Goal: Contribute content: Contribute content

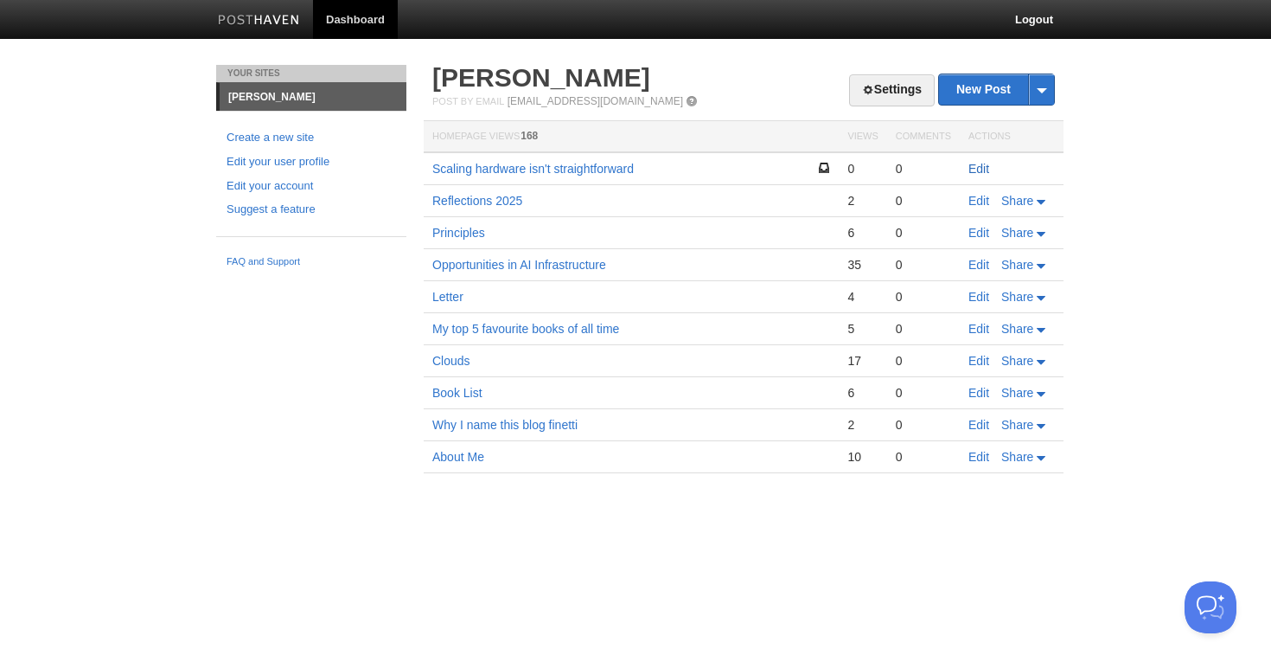
click at [979, 168] on link "Edit" at bounding box center [979, 169] width 21 height 14
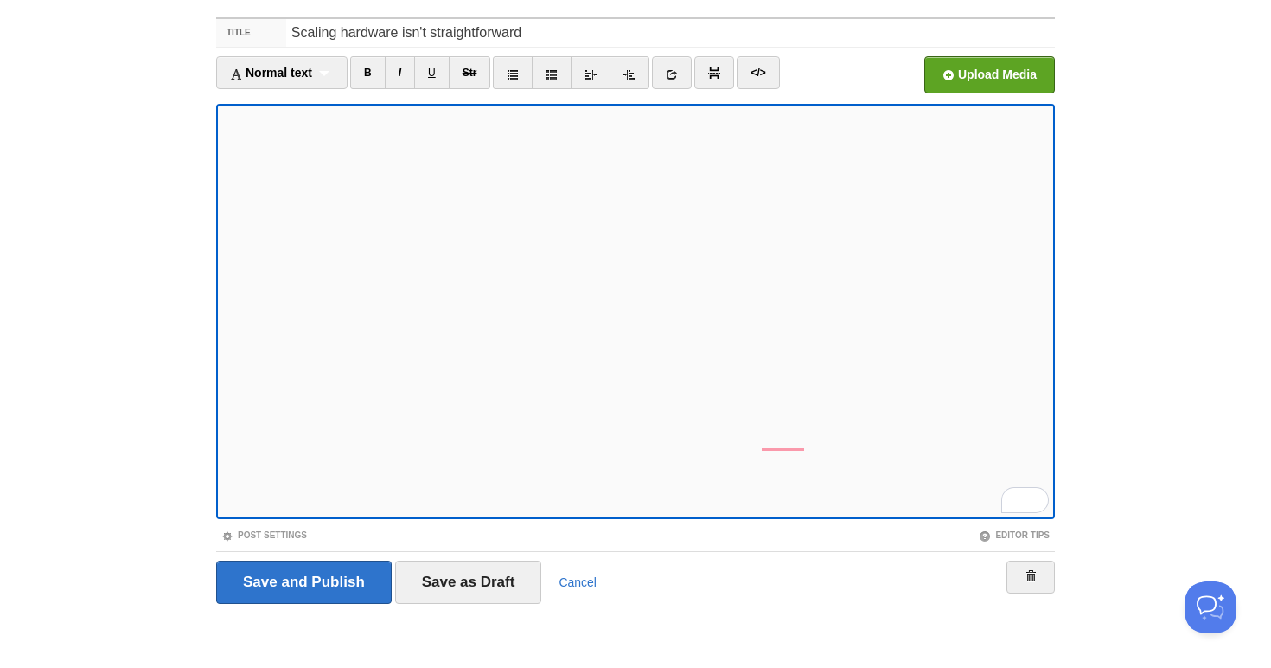
scroll to position [591, 0]
click at [404, 515] on iframe at bounding box center [635, 311] width 839 height 415
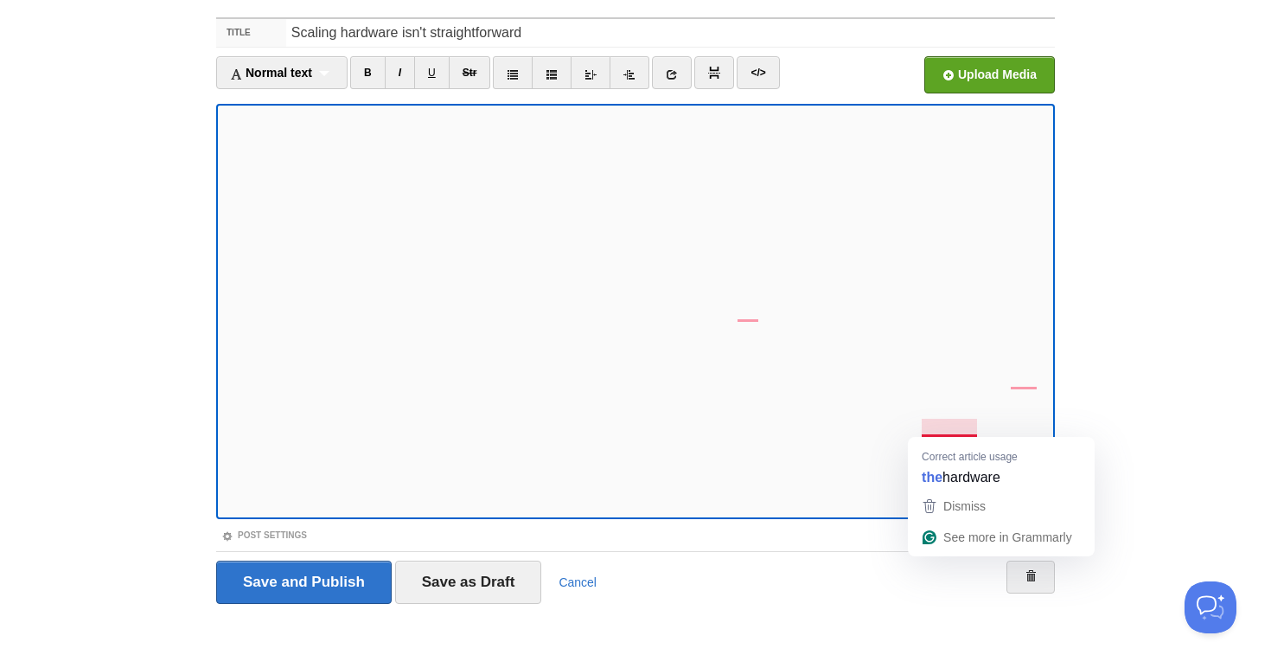
click at [955, 439] on div "Correct article usage the hardware" at bounding box center [1001, 464] width 187 height 54
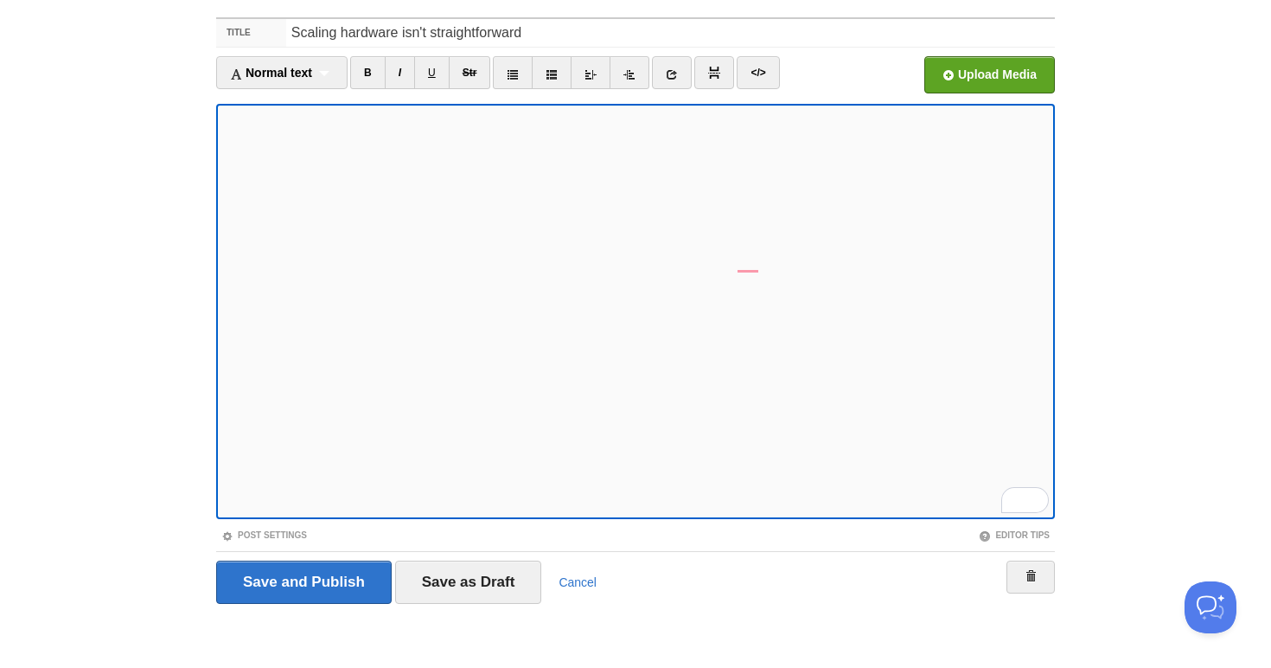
scroll to position [707, 0]
click at [220, 329] on iframe at bounding box center [635, 311] width 839 height 415
click at [667, 72] on link at bounding box center [672, 72] width 40 height 33
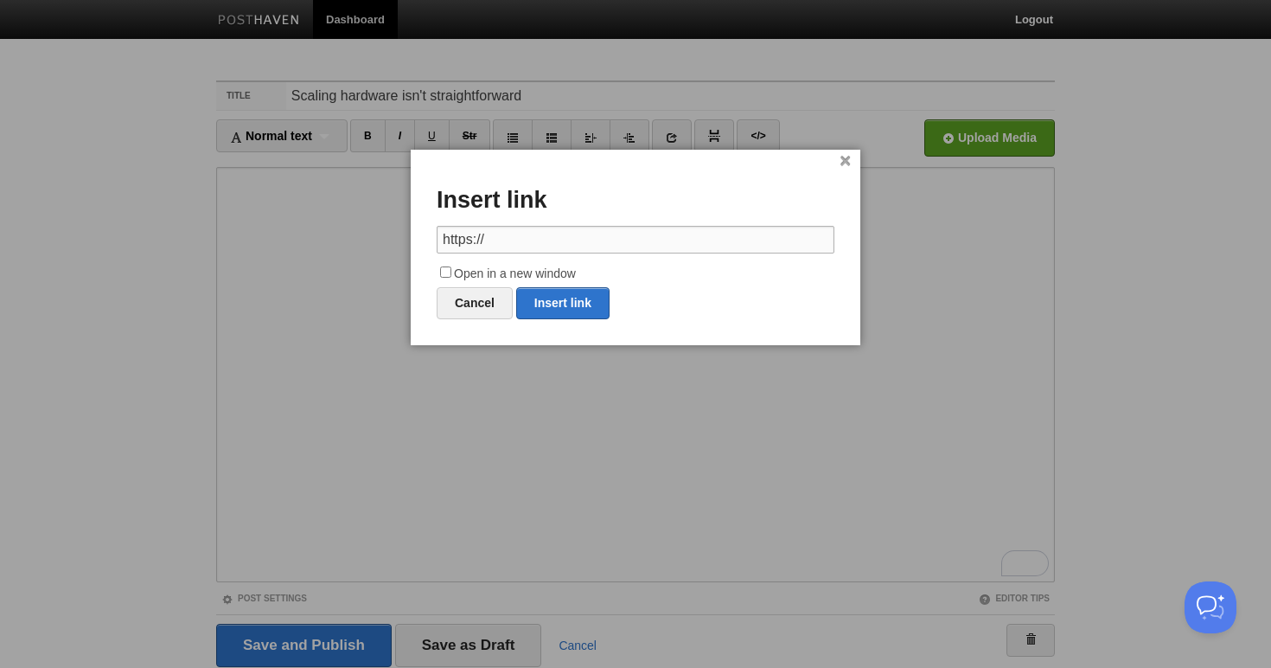
drag, startPoint x: 523, startPoint y: 236, endPoint x: 331, endPoint y: 230, distance: 192.1
click at [331, 230] on body "Dashboard Logout Your Sites Tiffany Soerianto Create a new site Edit your user …" at bounding box center [635, 404] width 1271 height 809
paste input "https://semianalysis.com/2024/04/10/nvidia-blackwell-perf-tco-analysis/"
click at [569, 299] on link "Insert link" at bounding box center [562, 303] width 93 height 32
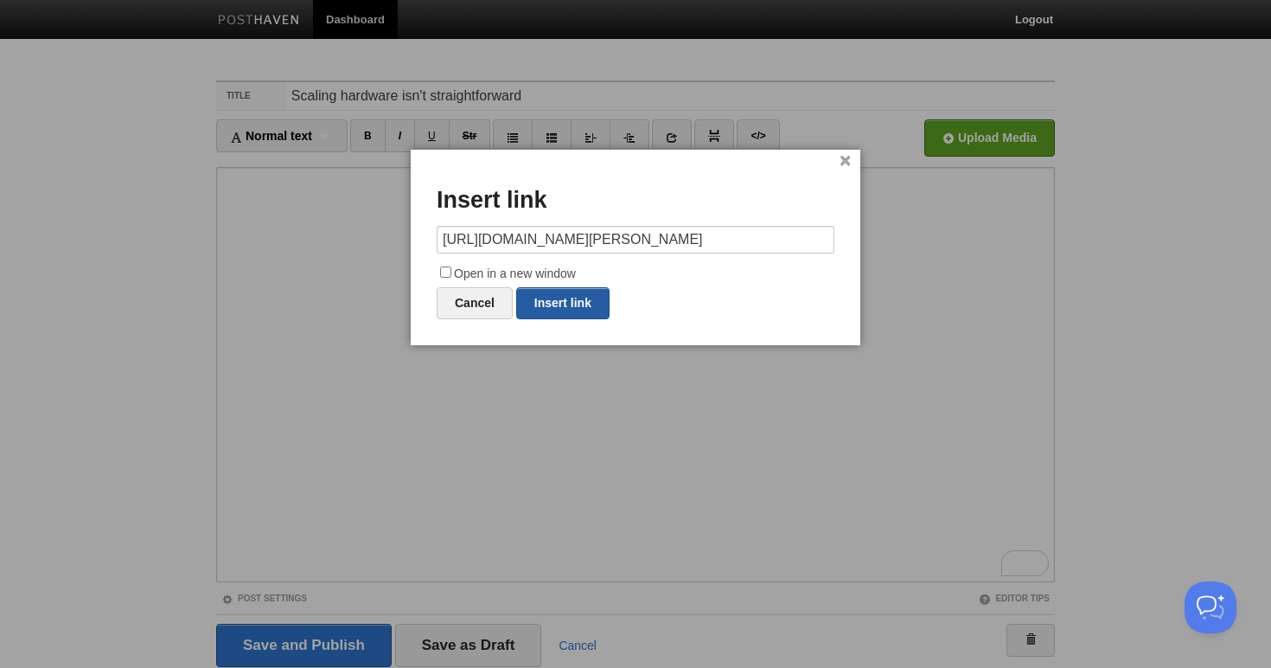
type input "https://"
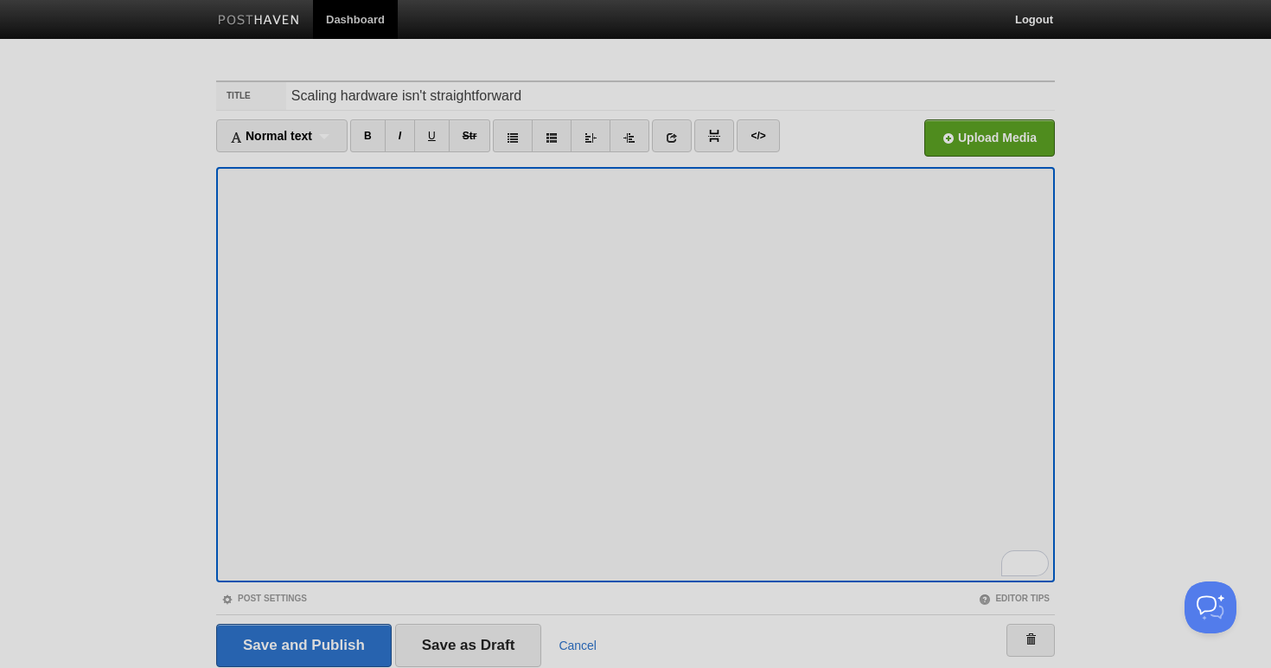
click at [577, 480] on div at bounding box center [635, 334] width 1271 height 668
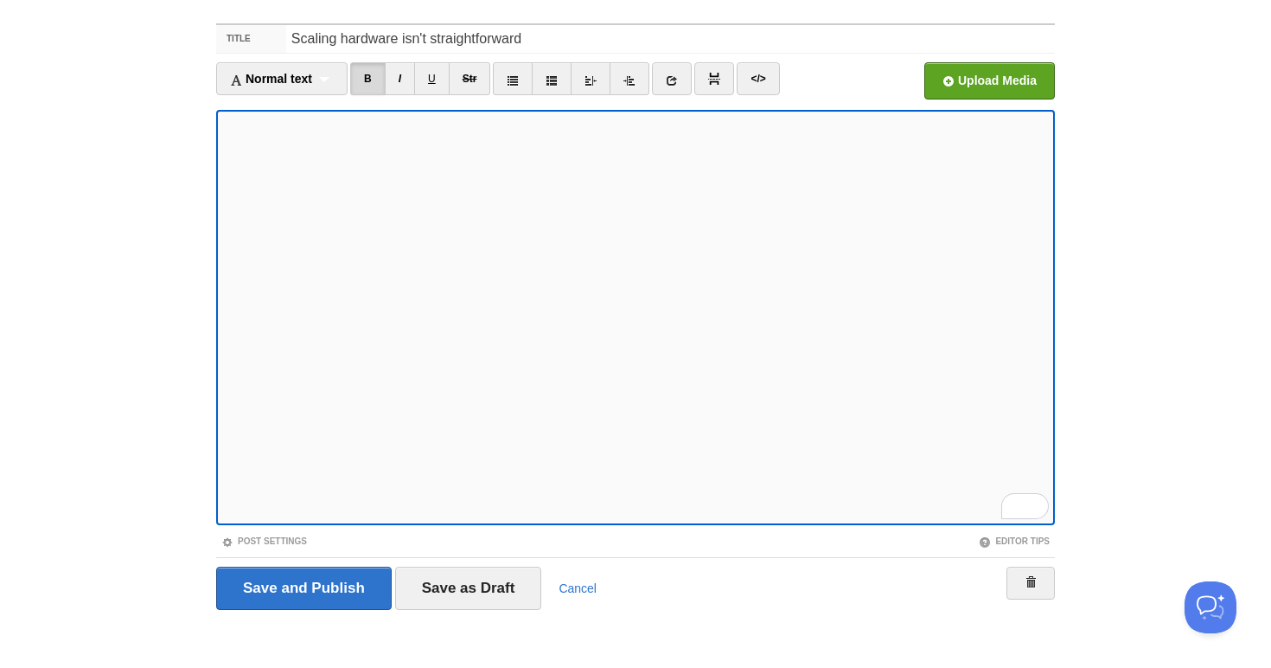
scroll to position [59, 0]
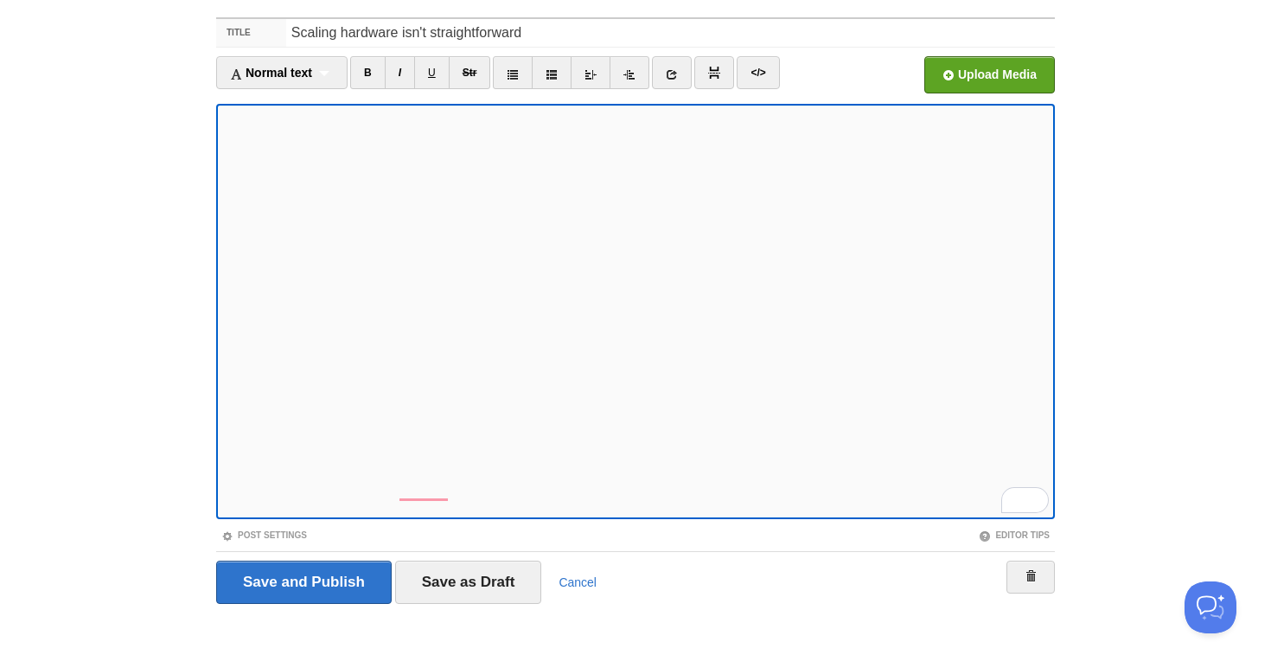
scroll to position [703, 0]
click at [256, 532] on link "Post Settings" at bounding box center [264, 535] width 86 height 10
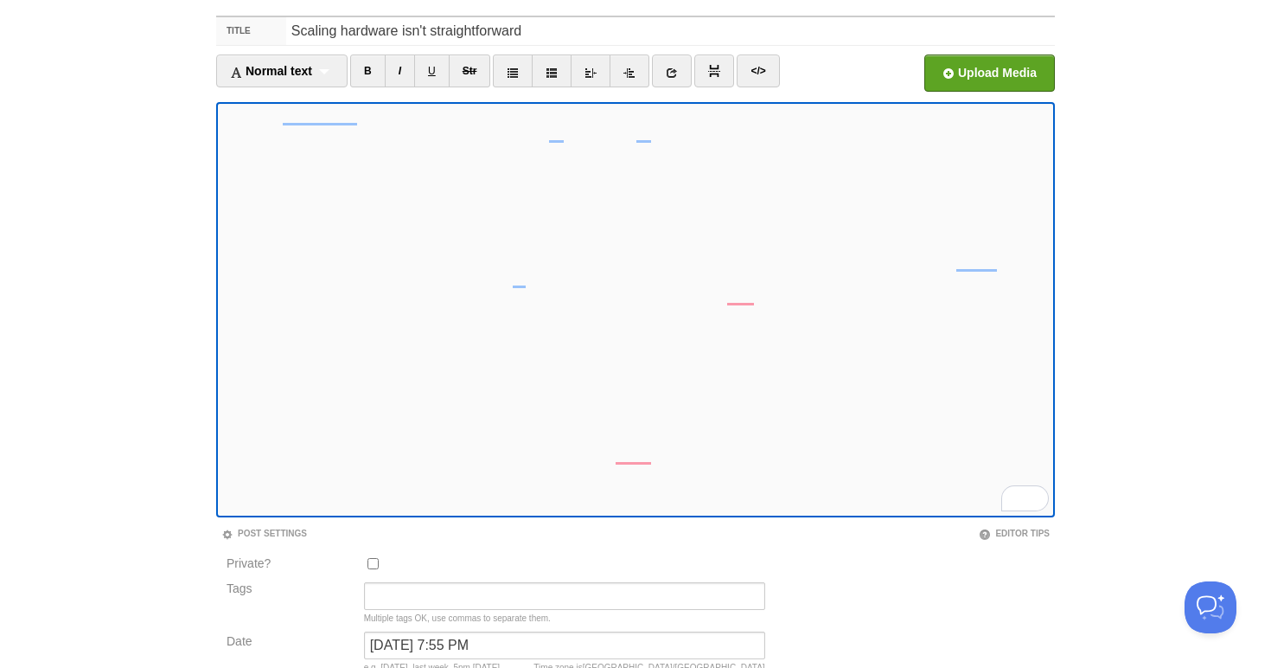
scroll to position [978, 0]
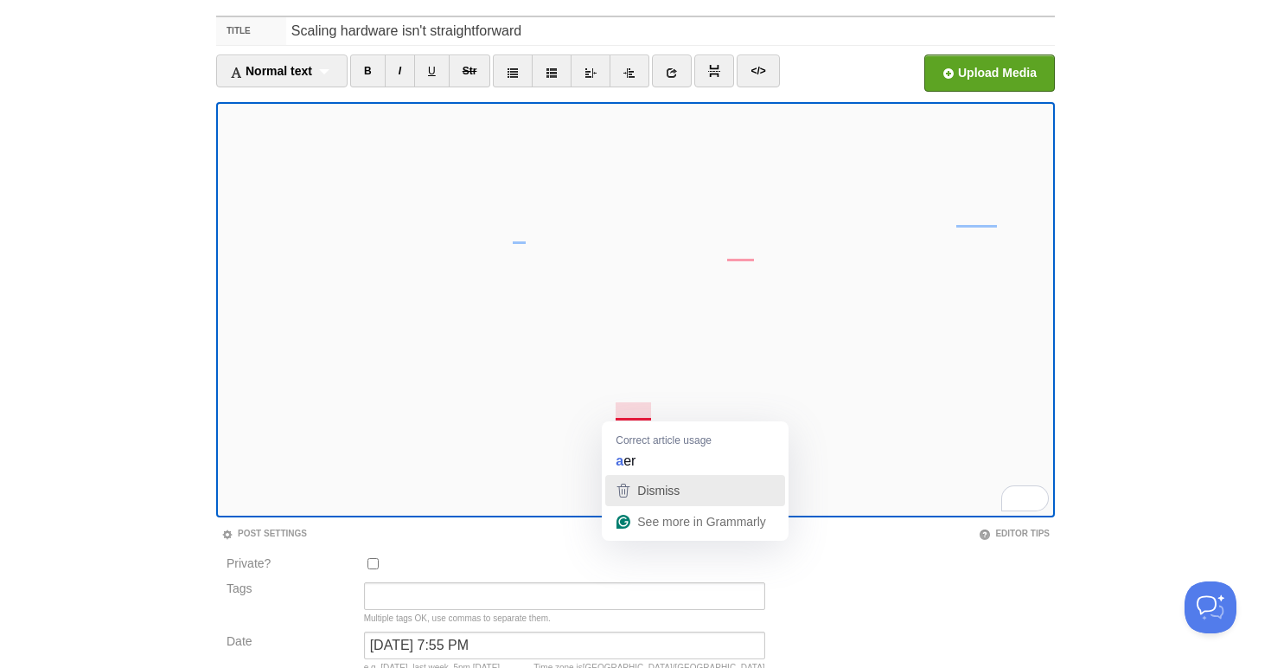
click at [668, 489] on span "Dismiss" at bounding box center [658, 490] width 42 height 14
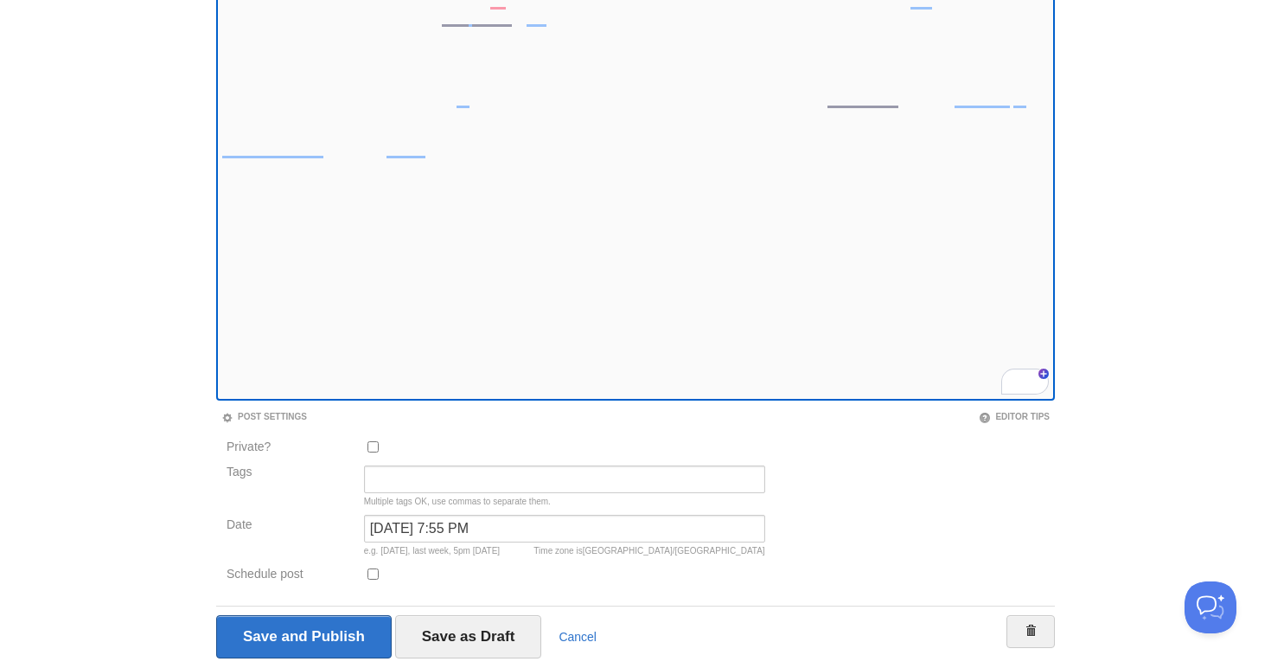
scroll to position [0, 0]
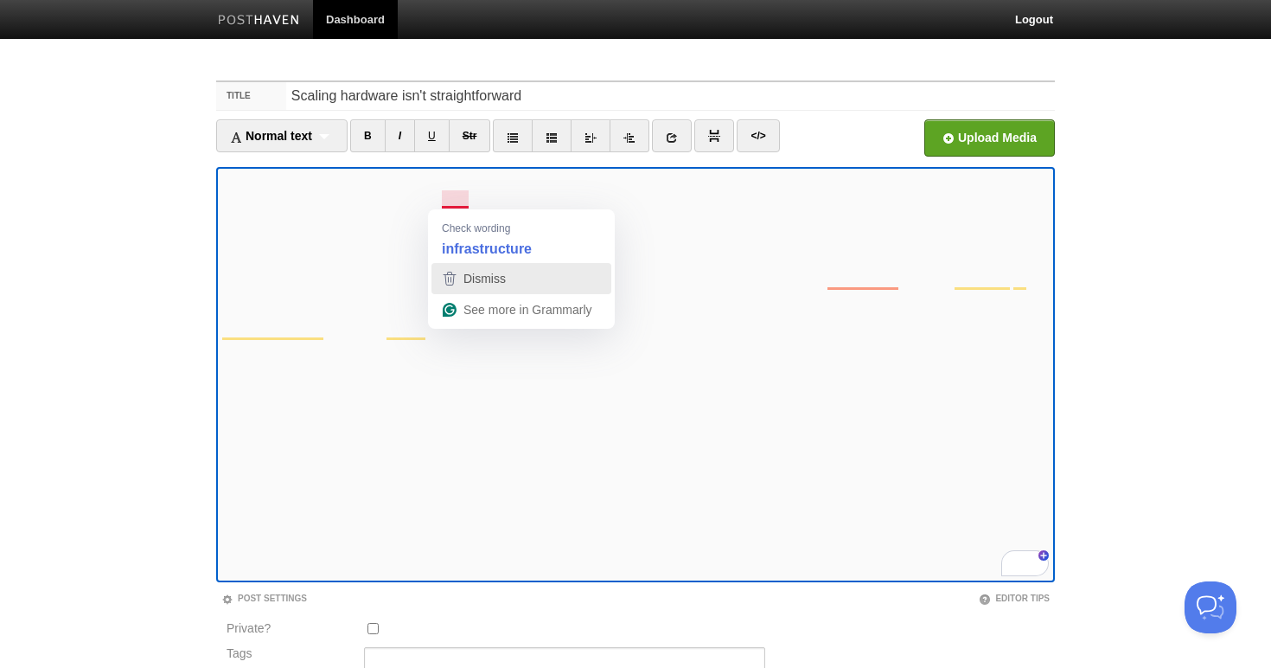
click at [492, 285] on span "Dismiss" at bounding box center [485, 279] width 42 height 14
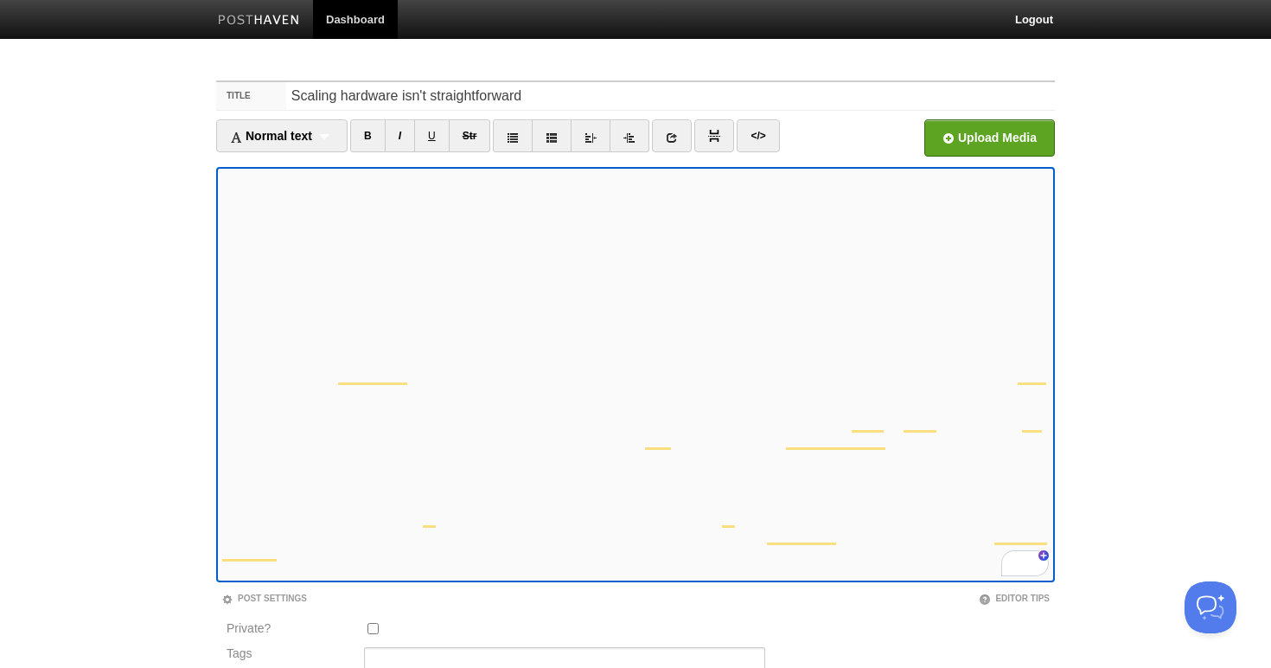
scroll to position [331, 0]
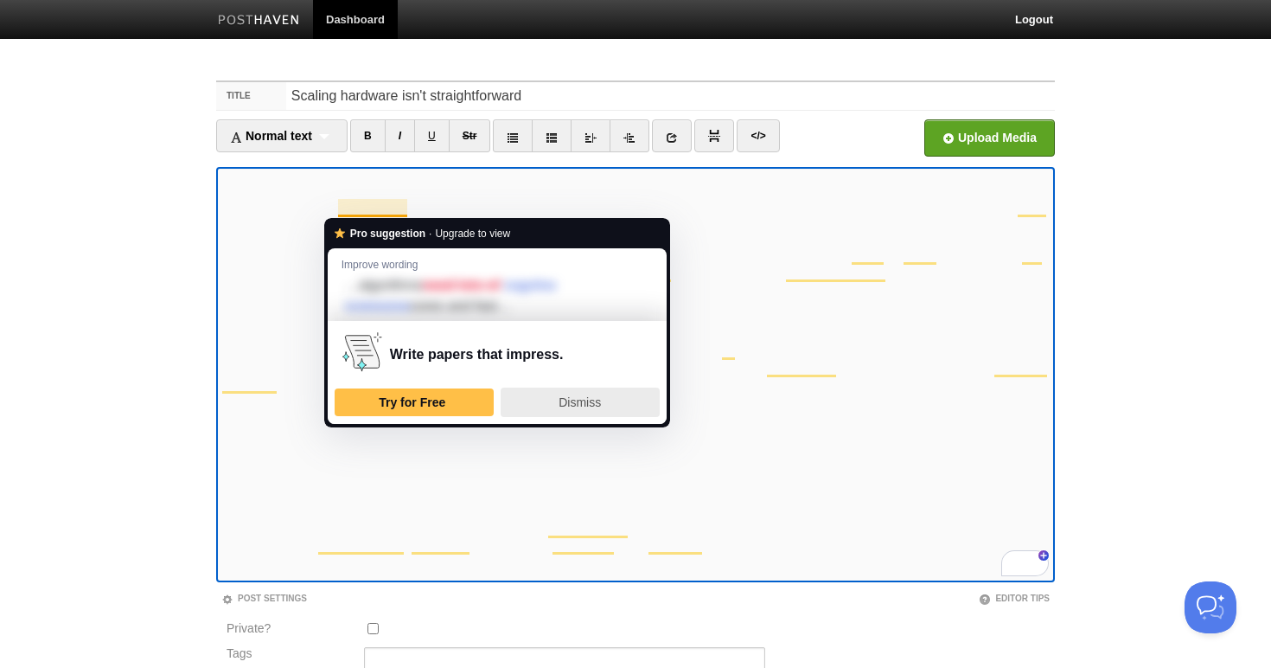
click at [559, 396] on span "Dismiss" at bounding box center [580, 402] width 42 height 14
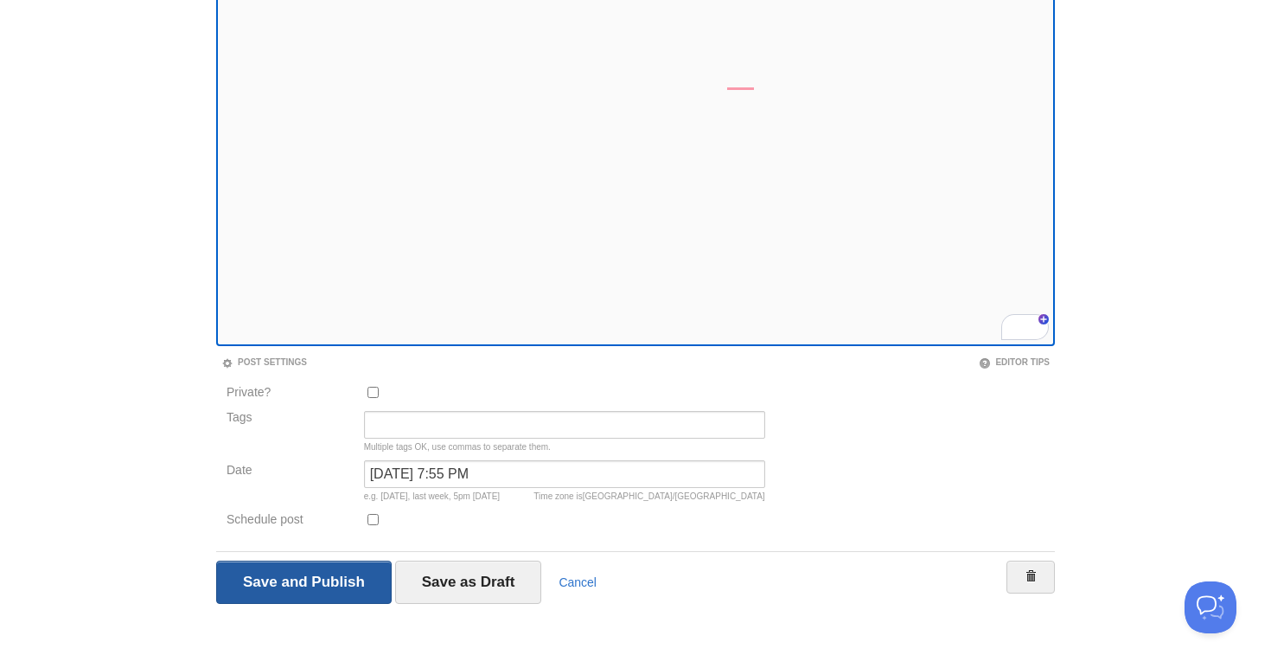
click at [273, 580] on input "Save and Publish" at bounding box center [304, 581] width 176 height 43
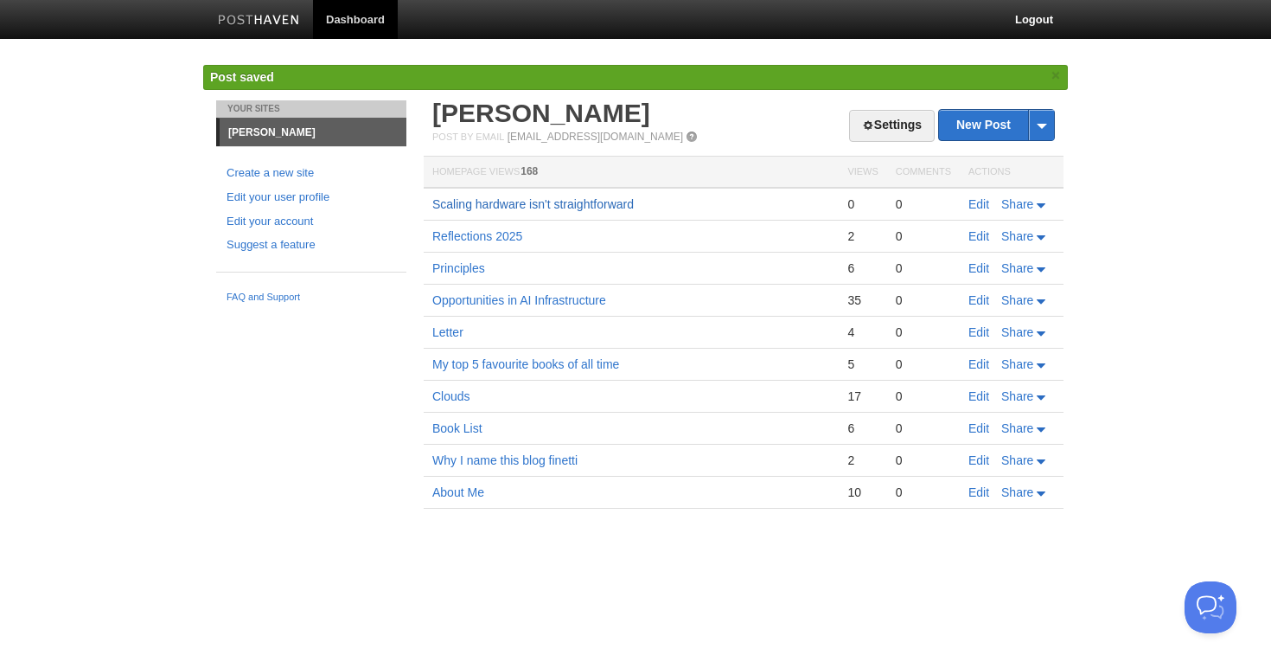
click at [530, 204] on link "Scaling hardware isn't straightforward" at bounding box center [532, 204] width 201 height 14
